Goal: Use online tool/utility: Utilize a website feature to perform a specific function

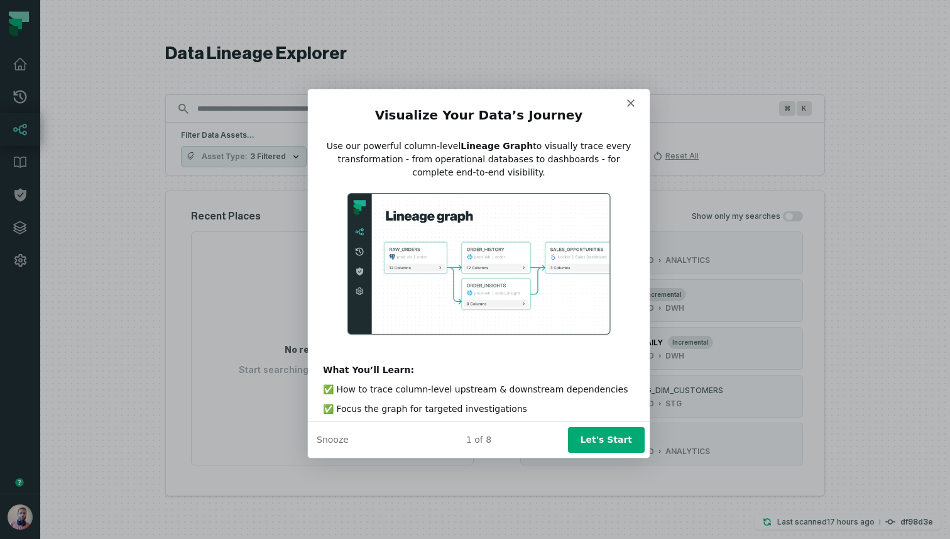
click at [606, 433] on button "Let's Start" at bounding box center [606, 439] width 77 height 26
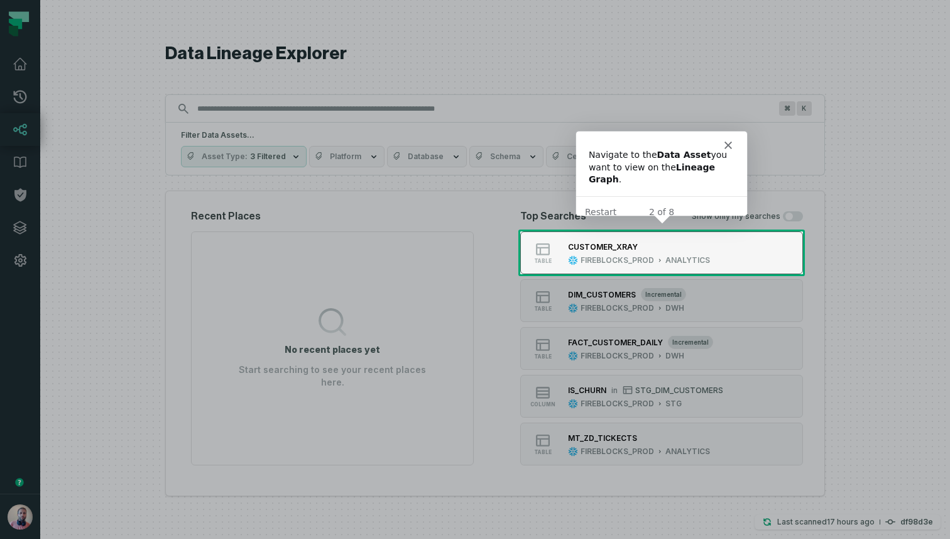
click at [639, 254] on div "CUSTOMER_XRAY FIREBLOCKS_PROD ANALYTICS" at bounding box center [639, 252] width 152 height 25
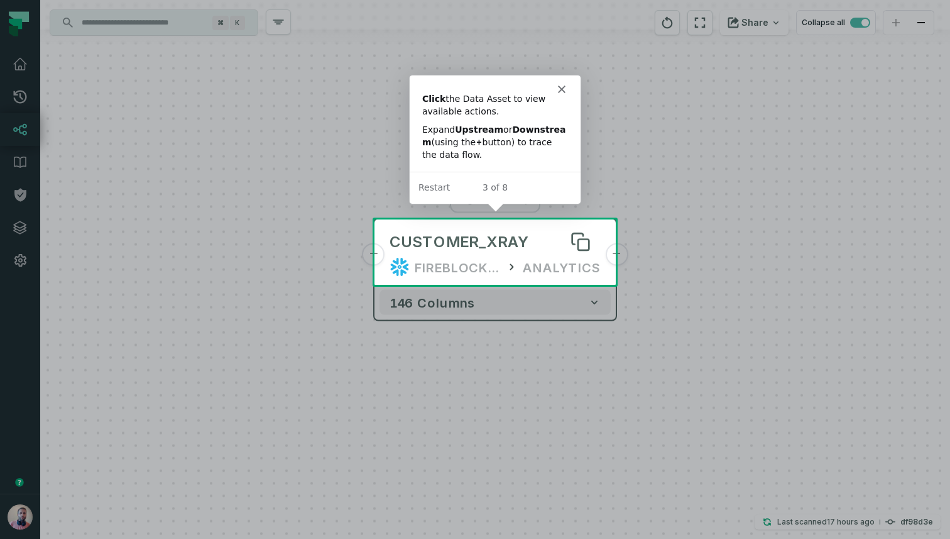
click at [525, 246] on div "CUSTOMER_XRAY" at bounding box center [495, 242] width 211 height 20
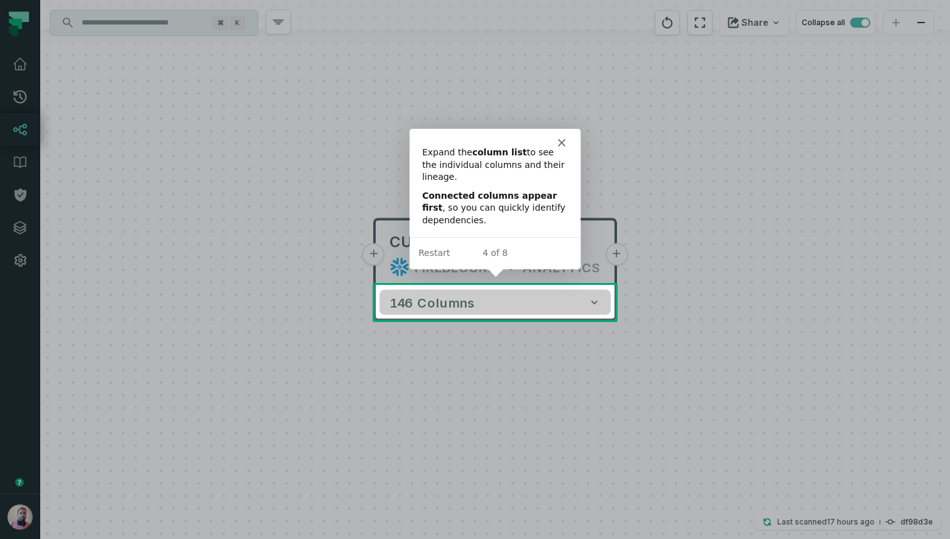
click at [506, 304] on button "146 columns" at bounding box center [495, 302] width 231 height 25
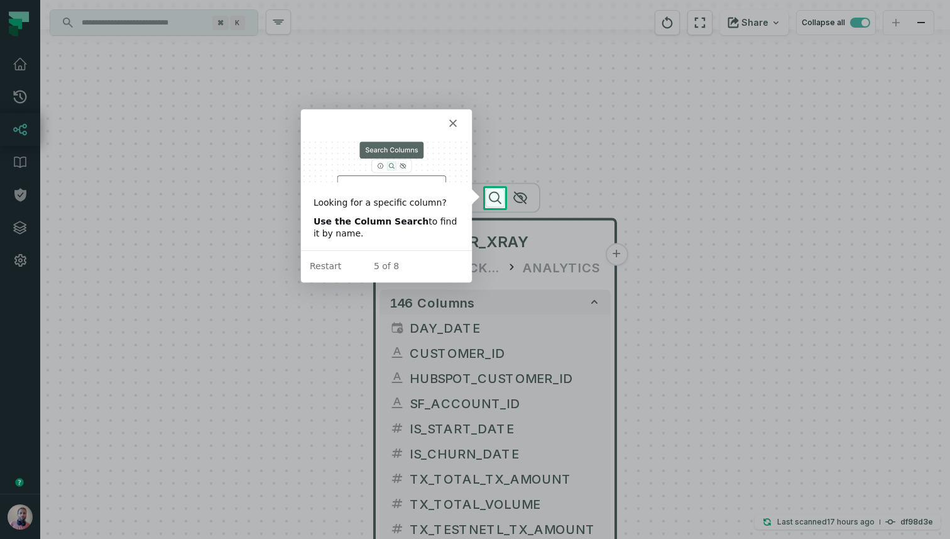
click at [498, 197] on icon "button" at bounding box center [495, 197] width 11 height 11
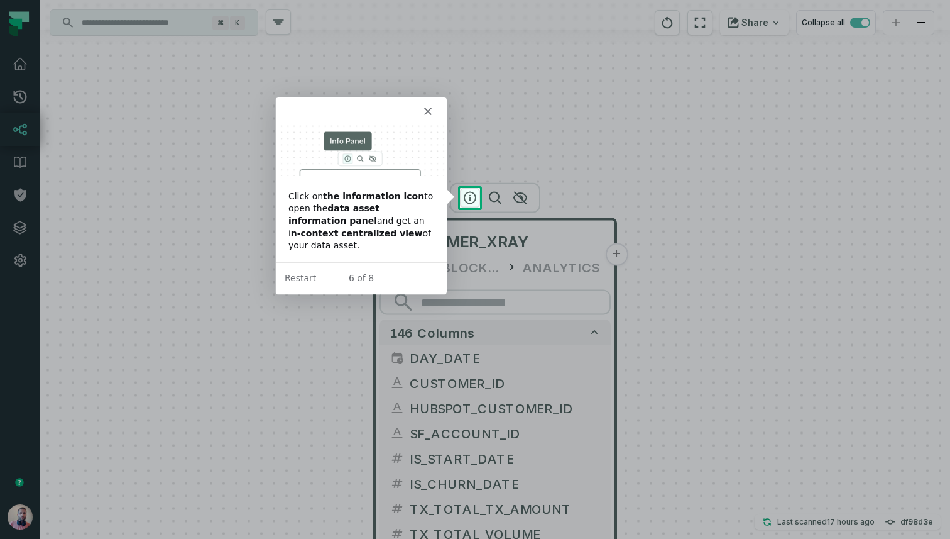
click at [469, 193] on icon "button" at bounding box center [470, 197] width 15 height 15
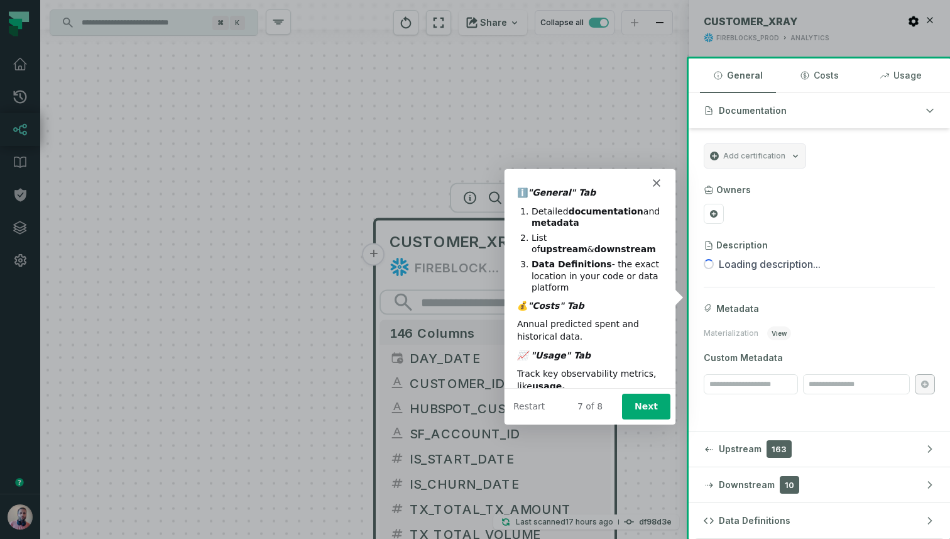
click at [648, 408] on button "Next" at bounding box center [646, 406] width 48 height 26
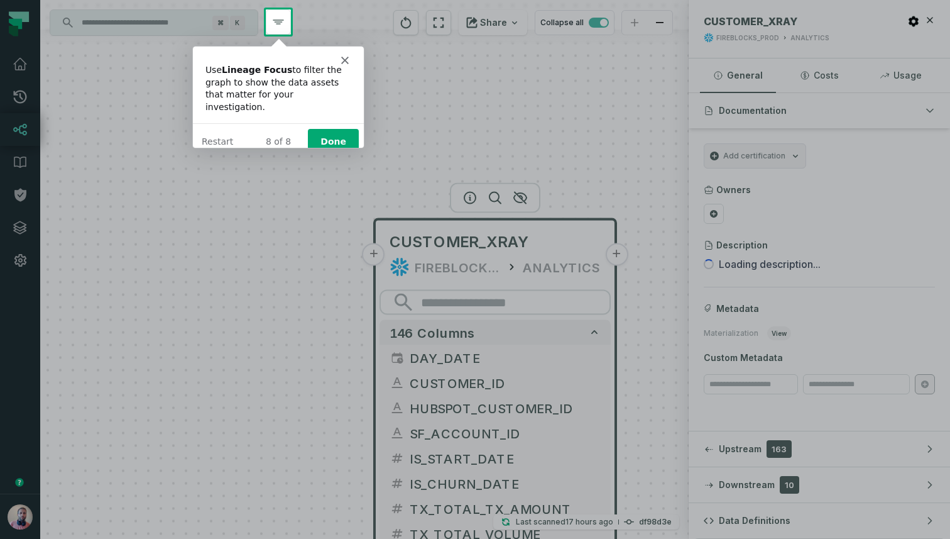
click at [278, 19] on div "Product tour overlay" at bounding box center [475, 269] width 950 height 539
click at [334, 128] on button "Done" at bounding box center [332, 141] width 51 height 26
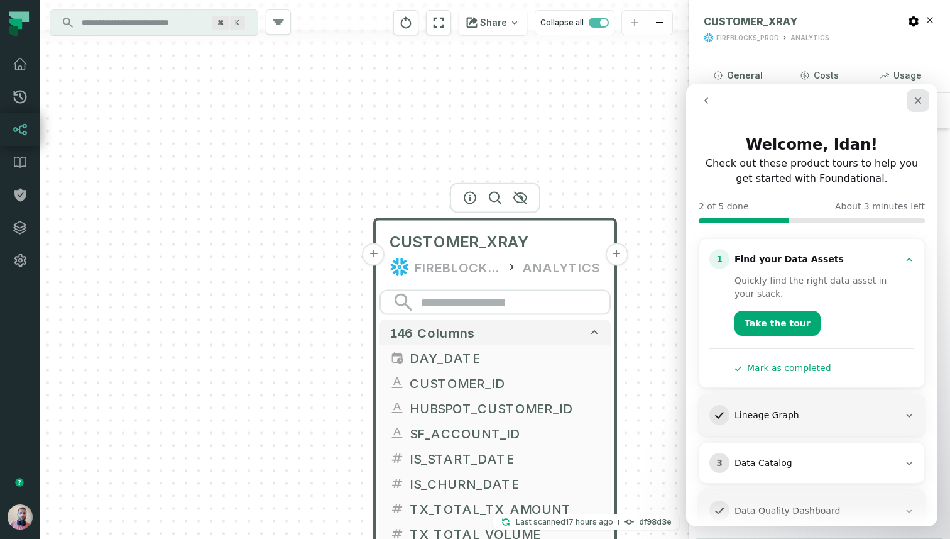
click at [918, 97] on icon "Close" at bounding box center [918, 101] width 10 height 10
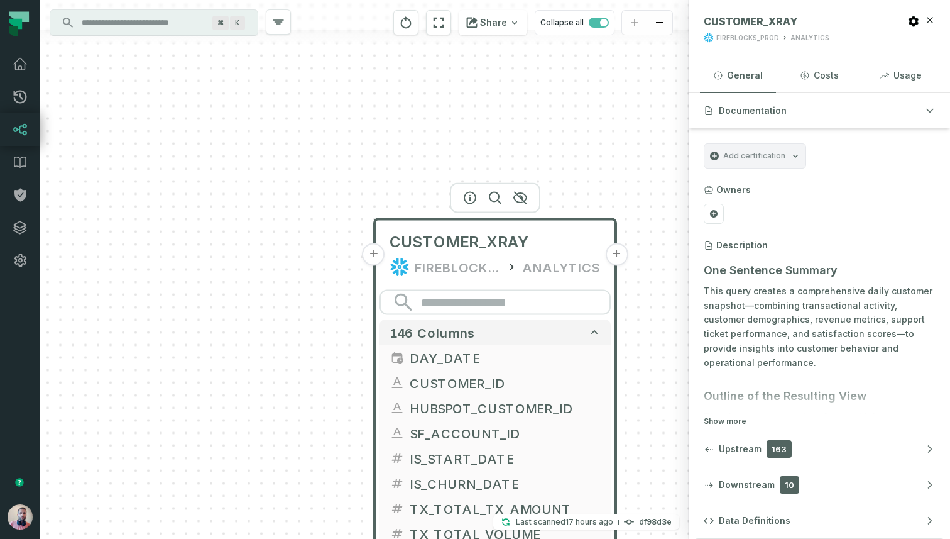
click at [787, 158] on div "Add certification" at bounding box center [755, 155] width 102 height 25
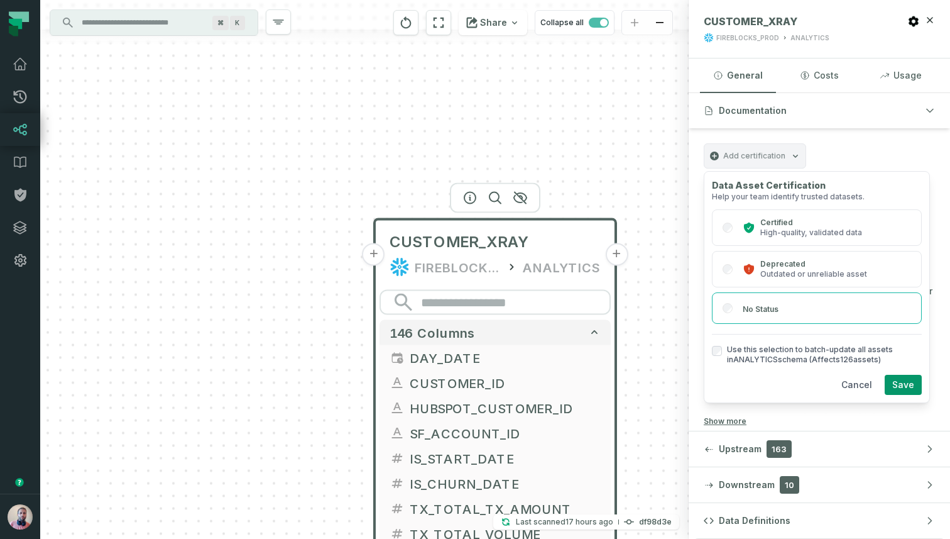
click at [790, 148] on div "Add certification" at bounding box center [755, 155] width 102 height 25
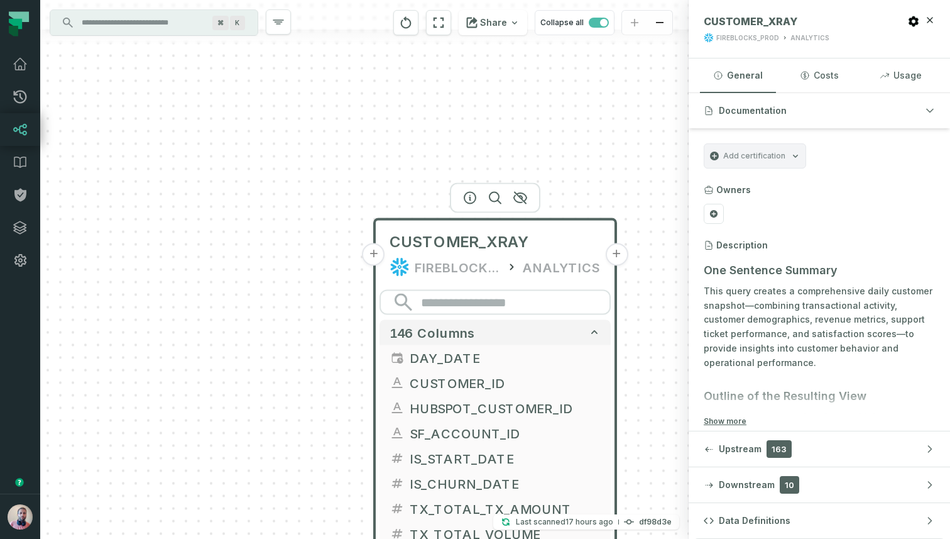
click at [790, 148] on div "Add certification" at bounding box center [755, 155] width 102 height 25
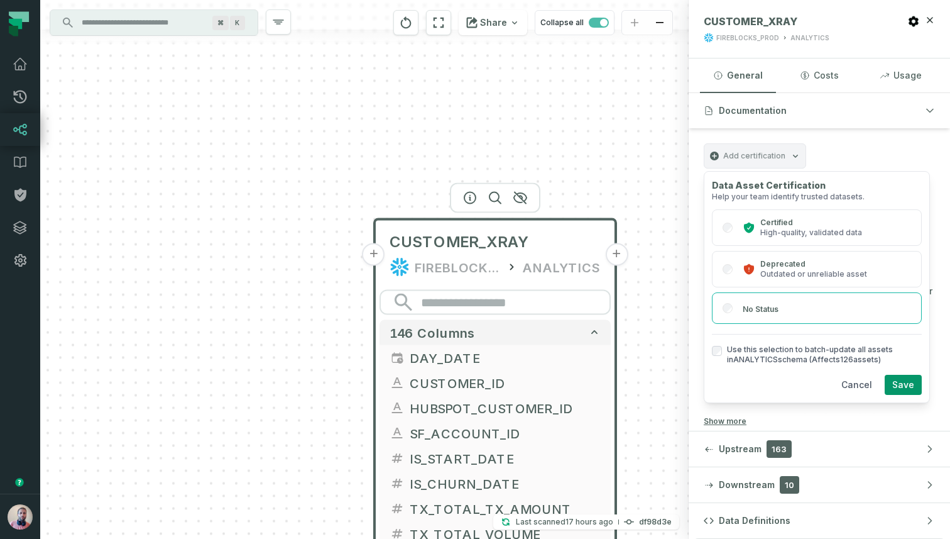
click at [790, 148] on div "Add certification" at bounding box center [755, 155] width 102 height 25
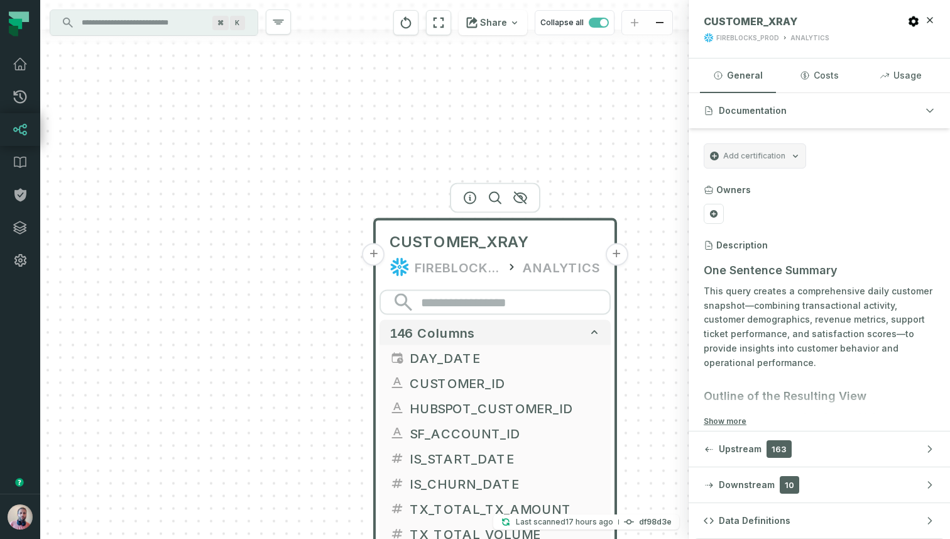
click at [174, 26] on input "Discovery Provider cmdk menu" at bounding box center [142, 23] width 137 height 20
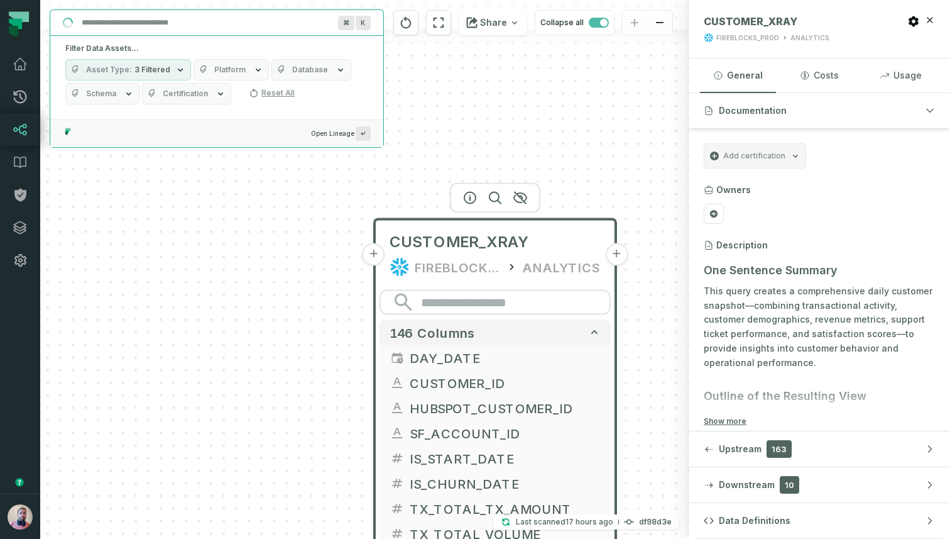
click at [179, 183] on div "+ CUSTOMER_XRAY FIREBLOCKS_PROD ANALYTICS + 146 columns + DAY_DATE + + CUSTOMER…" at bounding box center [364, 269] width 649 height 539
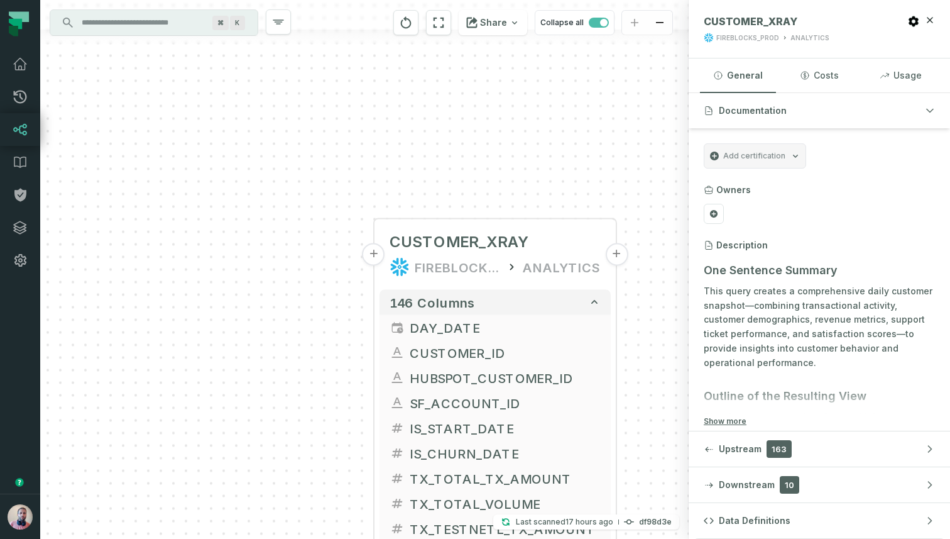
click at [152, 23] on input "Discovery Provider cmdk menu" at bounding box center [142, 23] width 137 height 20
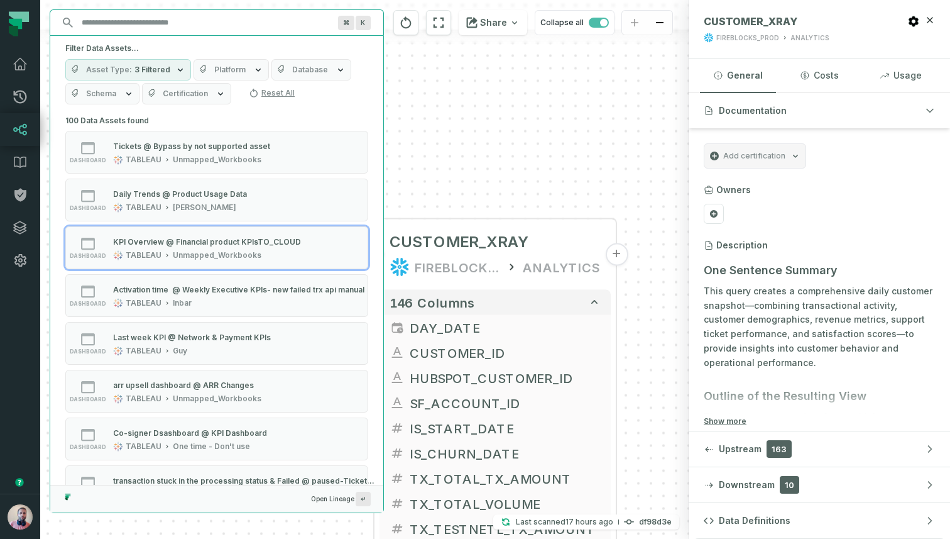
click at [135, 242] on div "KPI Overview @ Financial product KPIsTO_CLOUD" at bounding box center [207, 241] width 188 height 9
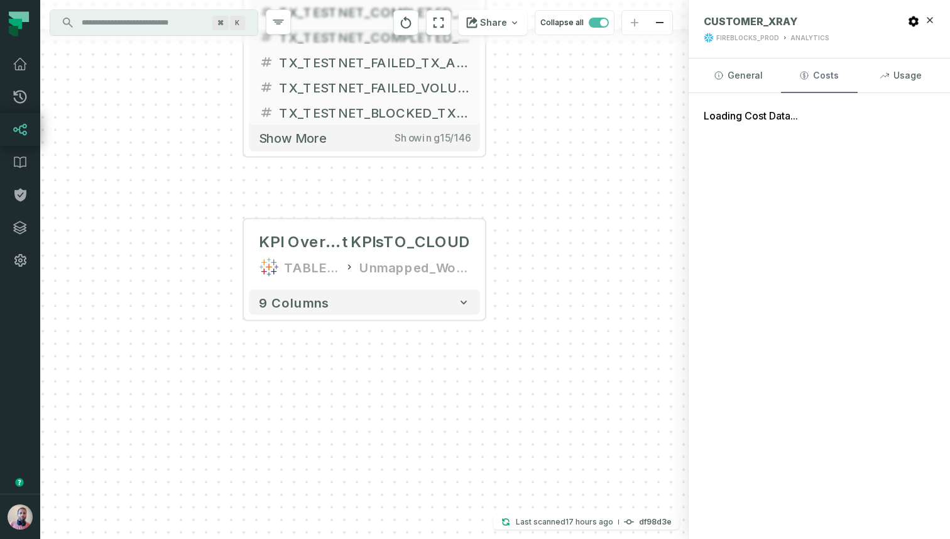
click at [825, 84] on button "Costs" at bounding box center [819, 75] width 76 height 34
click at [901, 73] on button "Usage" at bounding box center [901, 75] width 76 height 34
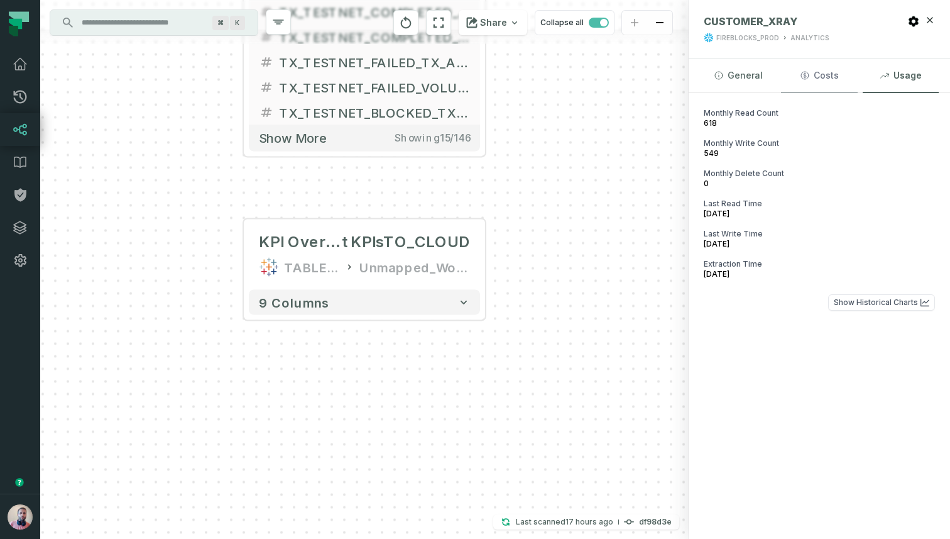
click at [828, 76] on button "Costs" at bounding box center [819, 75] width 76 height 34
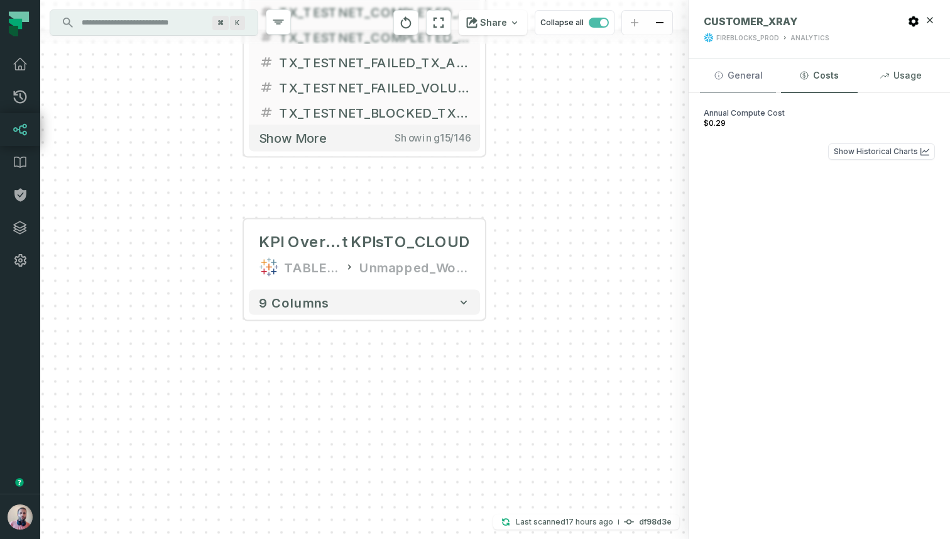
click at [705, 76] on button "General" at bounding box center [738, 75] width 76 height 34
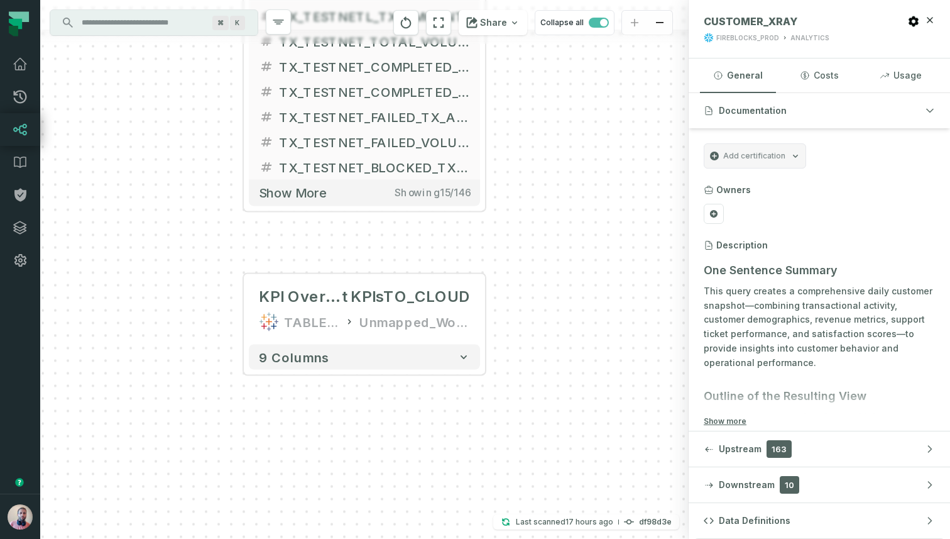
drag, startPoint x: 543, startPoint y: 160, endPoint x: 543, endPoint y: 216, distance: 55.3
click at [543, 216] on div "+ CUSTOMER_XRAY FIREBLOCKS_PROD ANALYTICS + 146 columns + DAY_DATE + + CUSTOMER…" at bounding box center [364, 269] width 649 height 539
